Goal: Information Seeking & Learning: Learn about a topic

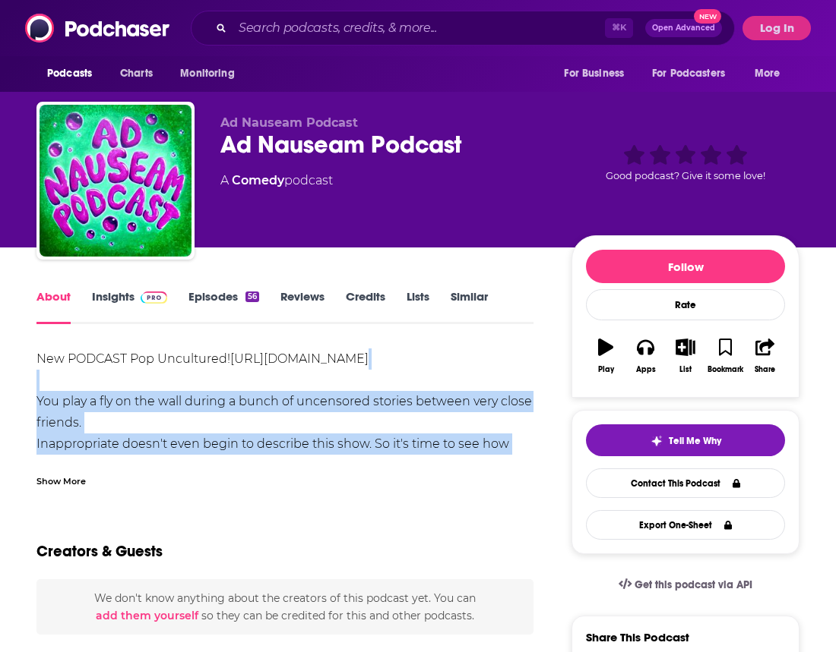
drag, startPoint x: 41, startPoint y: 387, endPoint x: 186, endPoint y: 460, distance: 162.4
click at [188, 458] on div "New PODCAST Pop Uncultured! [URL][DOMAIN_NAME] You play a fly on the wall durin…" at bounding box center [284, 418] width 497 height 139
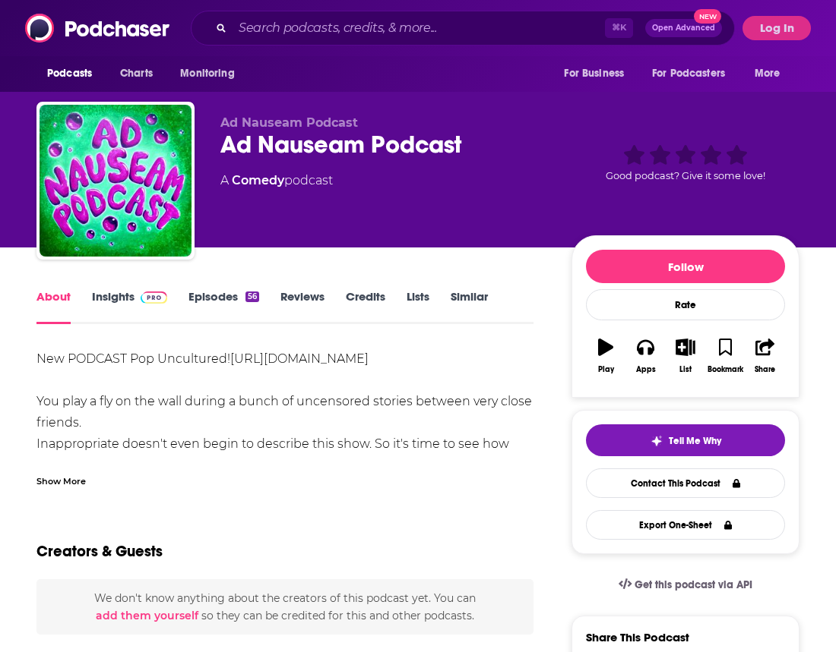
drag, startPoint x: 54, startPoint y: 482, endPoint x: 65, endPoint y: 482, distance: 10.6
click at [54, 482] on div "Show More" at bounding box center [60, 480] width 49 height 14
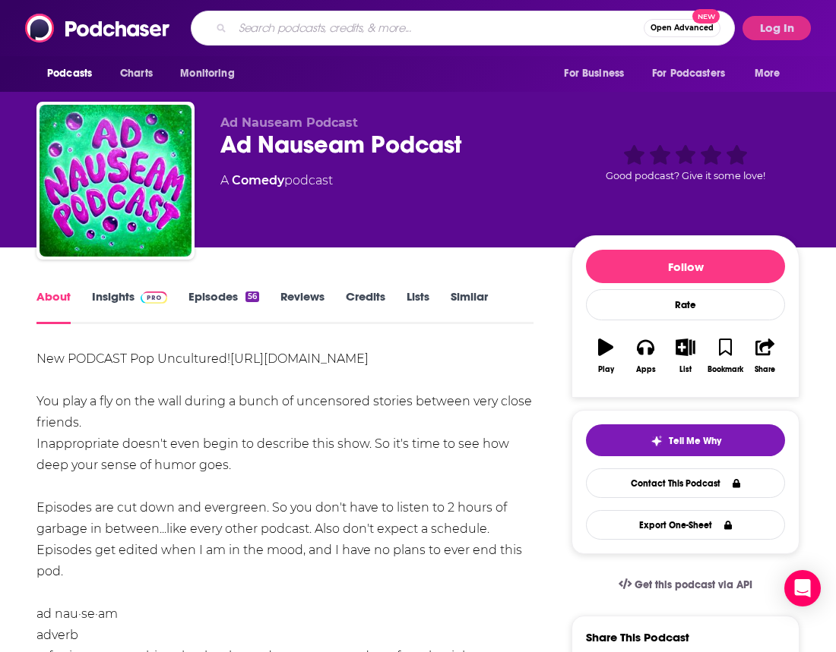
click at [254, 34] on input "Search podcasts, credits, & more..." at bounding box center [437, 28] width 411 height 24
type input "ad nauseum"
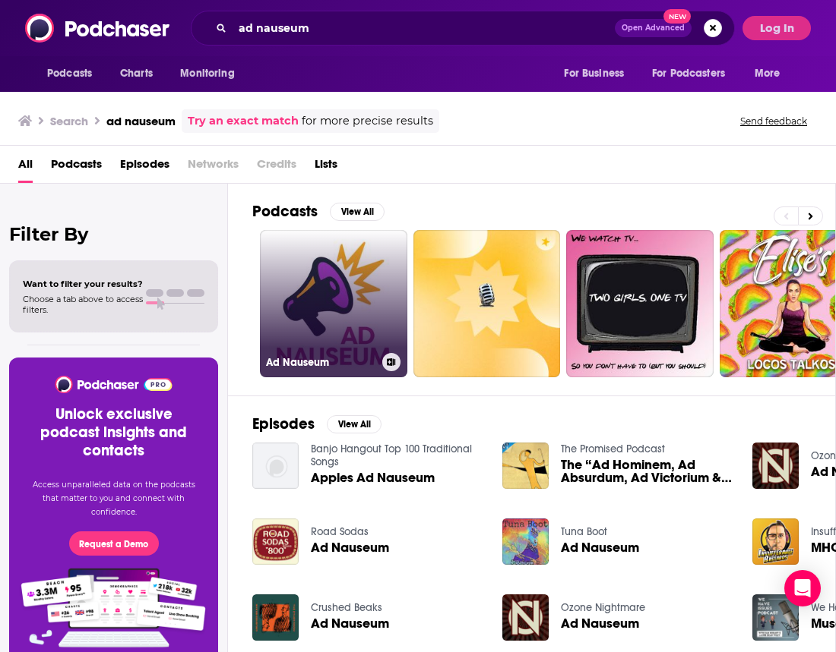
click at [318, 289] on link "Ad Nauseum" at bounding box center [333, 303] width 147 height 147
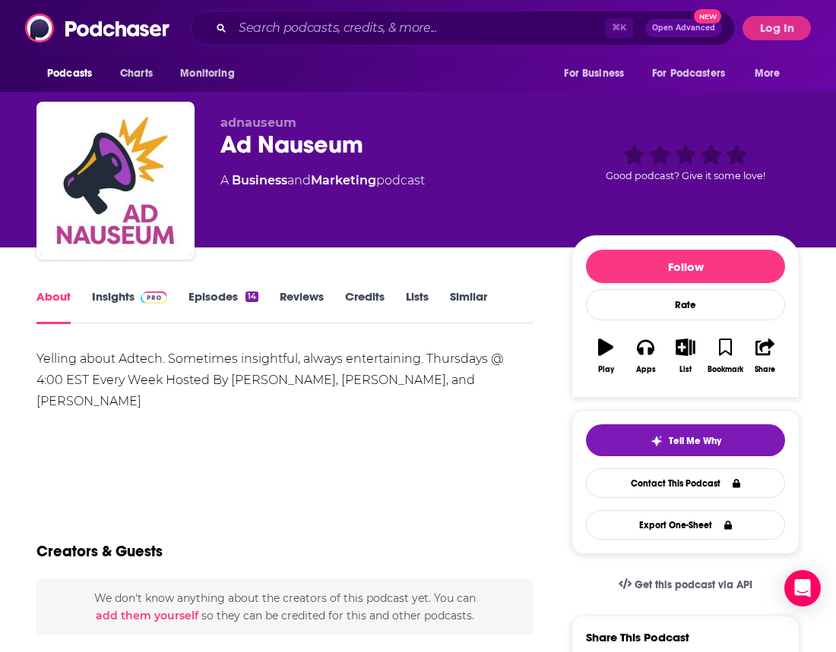
click at [127, 294] on link "Insights" at bounding box center [129, 306] width 75 height 35
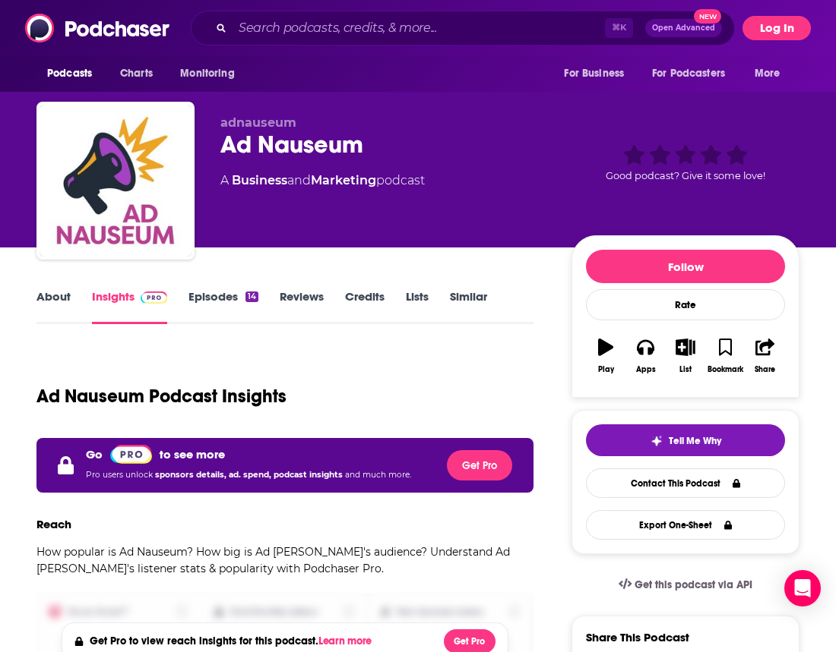
click at [775, 22] on button "Log In" at bounding box center [776, 28] width 68 height 24
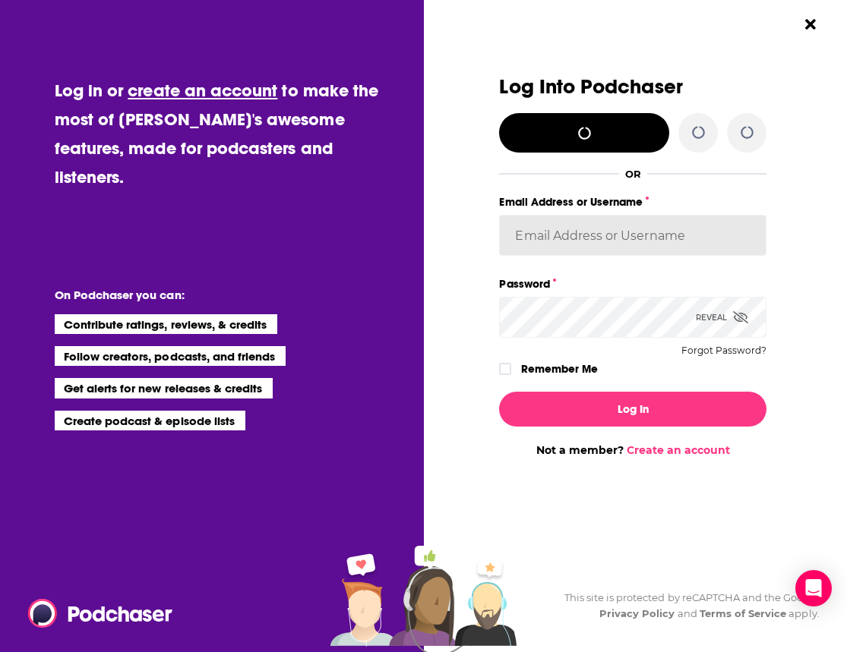
click at [589, 235] on input "Email Address or Username" at bounding box center [632, 235] width 267 height 41
click at [586, 236] on input "Email Address or Username" at bounding box center [632, 235] width 267 height 41
click at [589, 244] on input "Email Address or Username" at bounding box center [632, 235] width 267 height 41
click at [612, 228] on input "Email Address or Username" at bounding box center [632, 235] width 267 height 41
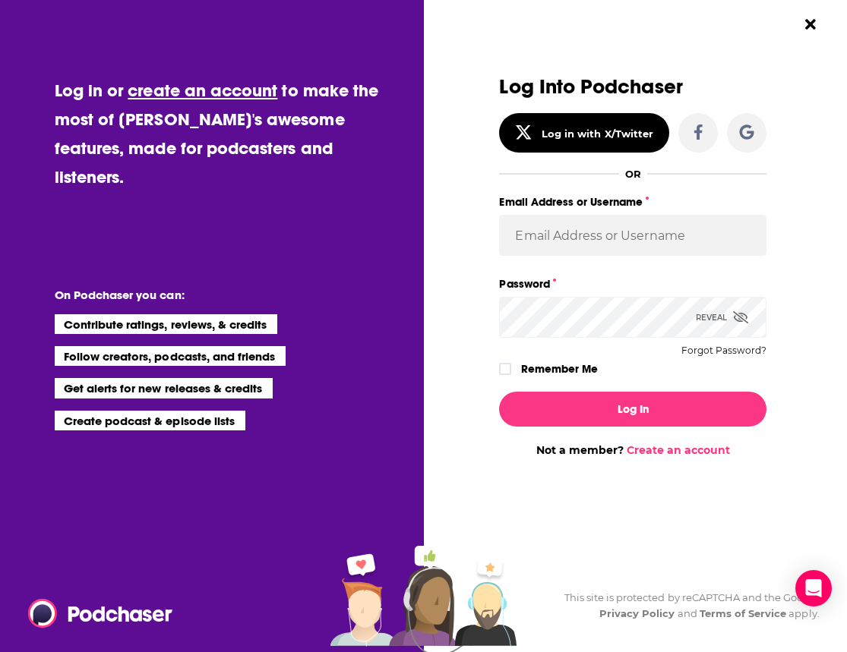
click at [758, 236] on span "Dialog" at bounding box center [758, 235] width 12 height 12
click at [762, 237] on span "Dialog" at bounding box center [758, 235] width 12 height 12
click at [646, 223] on input "Email Address or Username" at bounding box center [632, 235] width 267 height 41
type input "[EMAIL_ADDRESS][DOMAIN_NAME]"
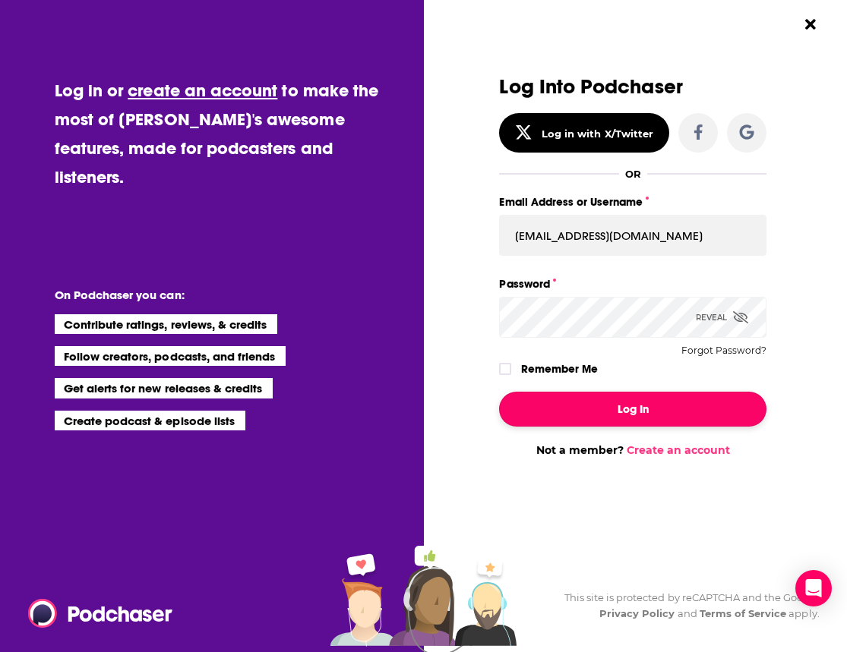
click at [649, 405] on button "Log In" at bounding box center [632, 409] width 267 height 35
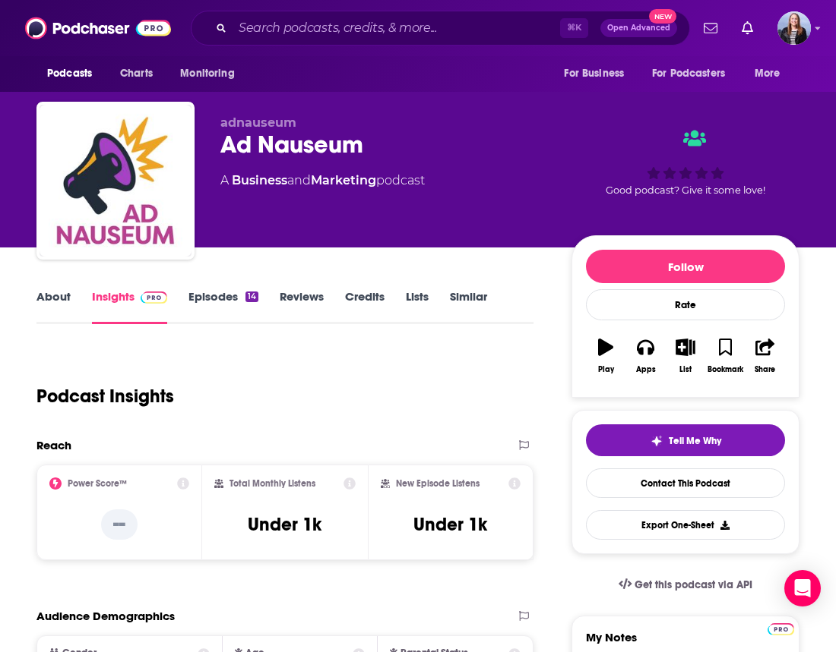
click at [213, 292] on link "Episodes 14" at bounding box center [223, 306] width 70 height 35
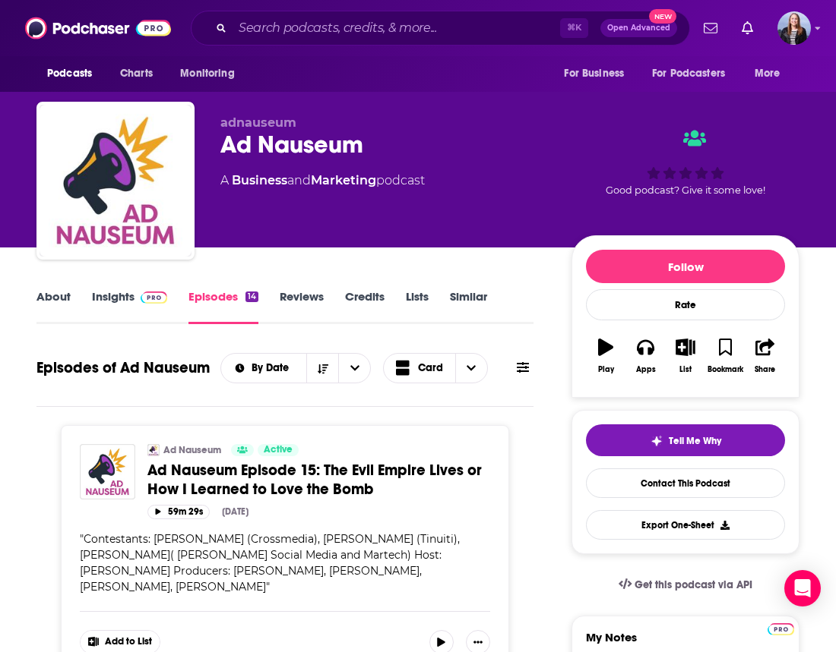
click at [109, 291] on link "Insights" at bounding box center [129, 306] width 75 height 35
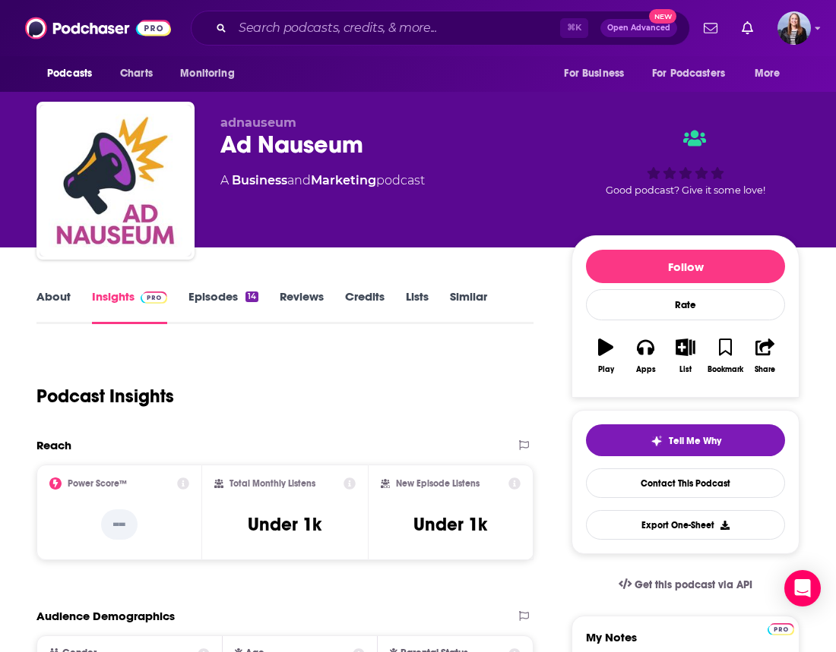
click at [52, 295] on link "About" at bounding box center [53, 306] width 34 height 35
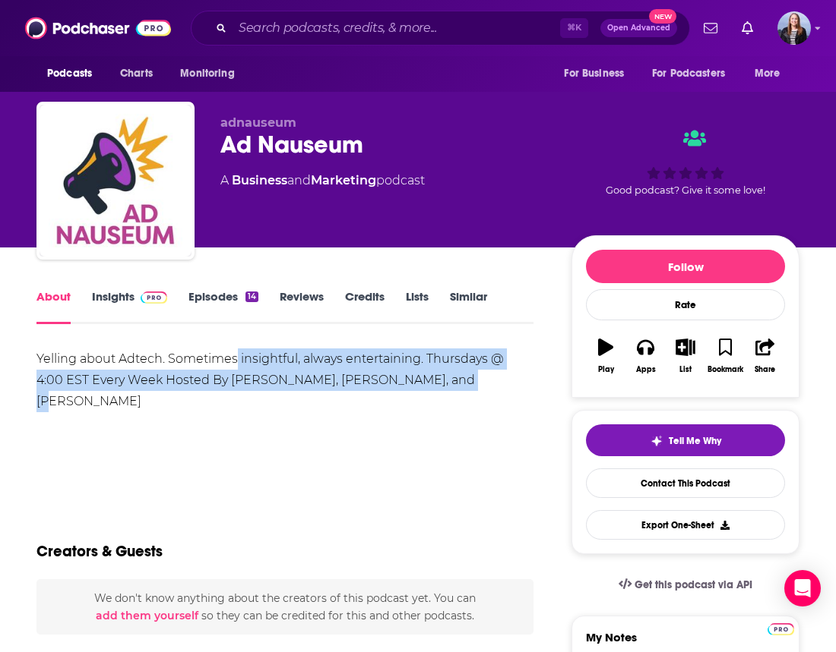
drag, startPoint x: 235, startPoint y: 365, endPoint x: 425, endPoint y: 370, distance: 189.9
click at [423, 370] on div "Yelling about Adtech. Sometimes insightful, always entertaining. Thursdays @ 4:…" at bounding box center [284, 381] width 497 height 64
click at [425, 370] on div "Yelling about Adtech. Sometimes insightful, always entertaining. Thursdays @ 4:…" at bounding box center [284, 381] width 497 height 64
